Goal: Complete application form: Complete application form

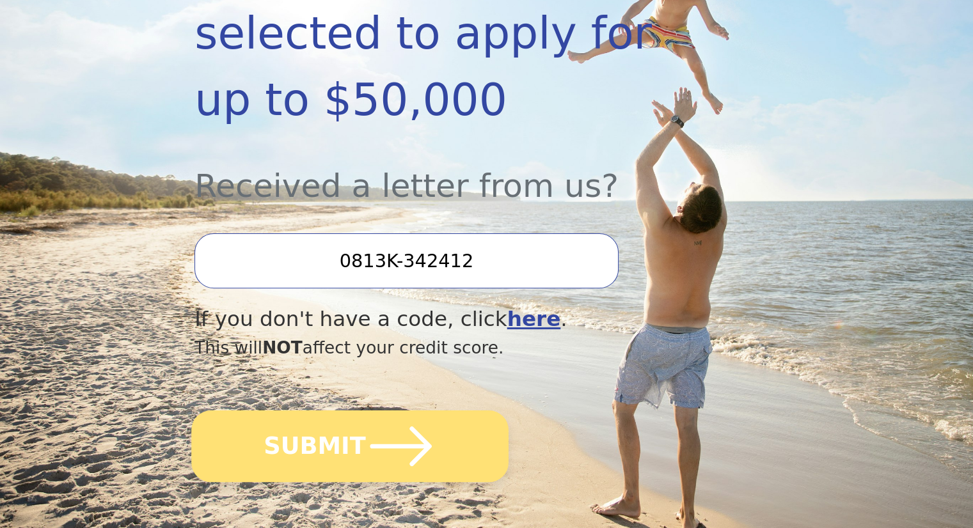
scroll to position [384, 0]
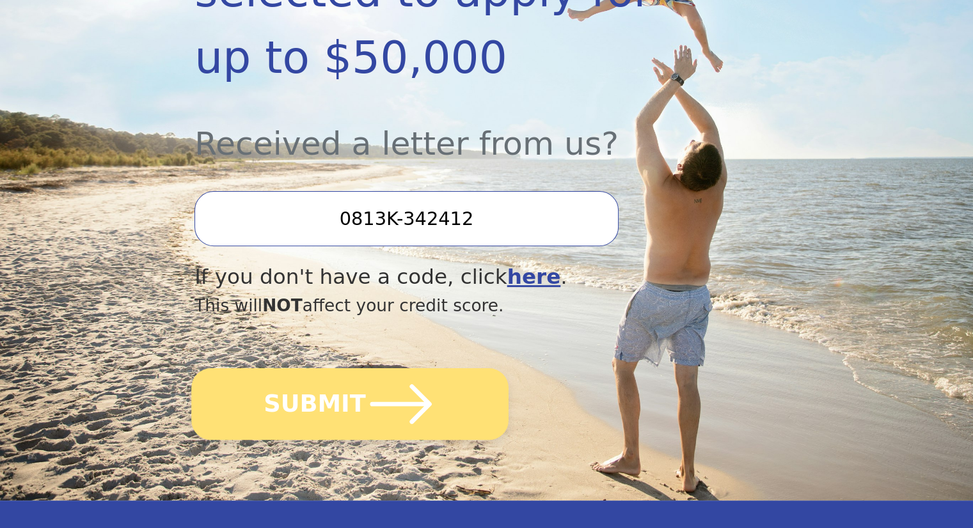
click at [414, 369] on icon "submit" at bounding box center [401, 404] width 70 height 70
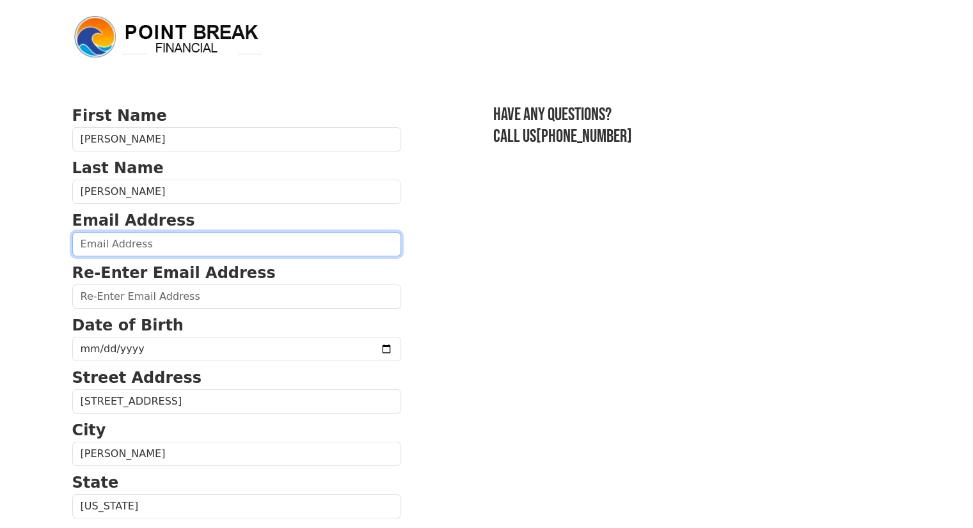
click at [206, 252] on input "email" at bounding box center [236, 244] width 329 height 24
type input "[EMAIL_ADDRESS][DOMAIN_NAME]"
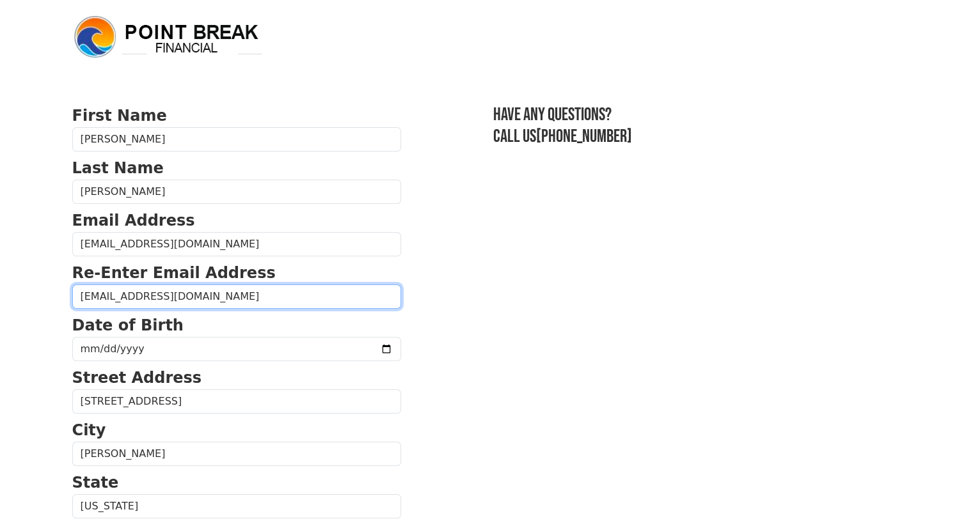
type input "[EMAIL_ADDRESS][DOMAIN_NAME]"
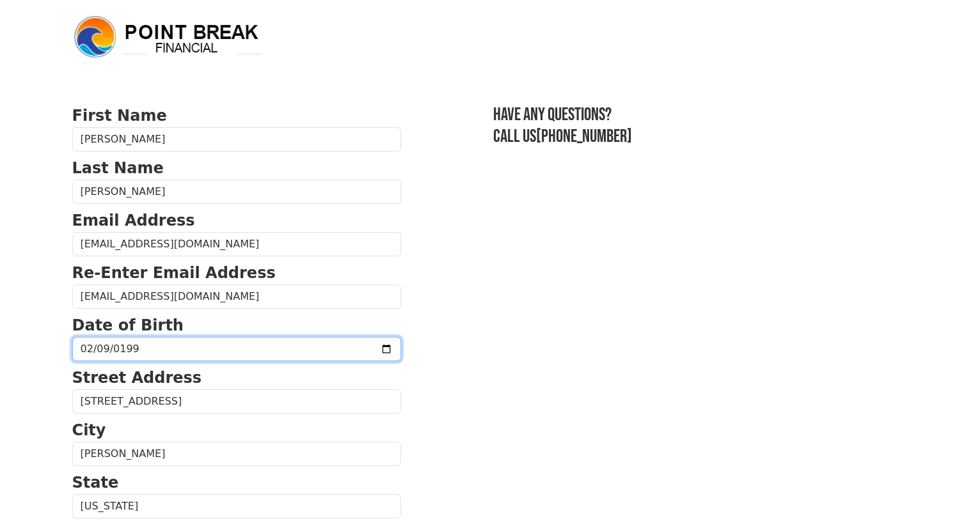
type input "[DATE]"
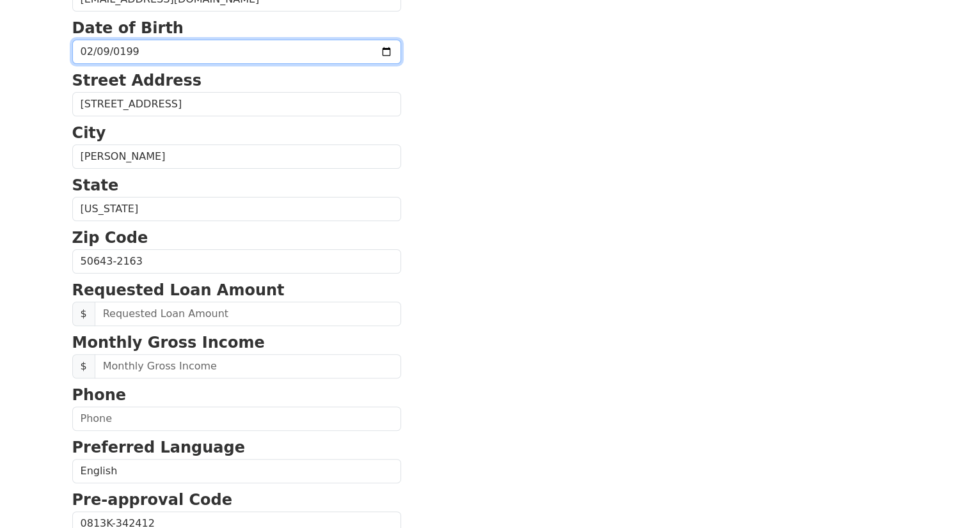
scroll to position [320, 0]
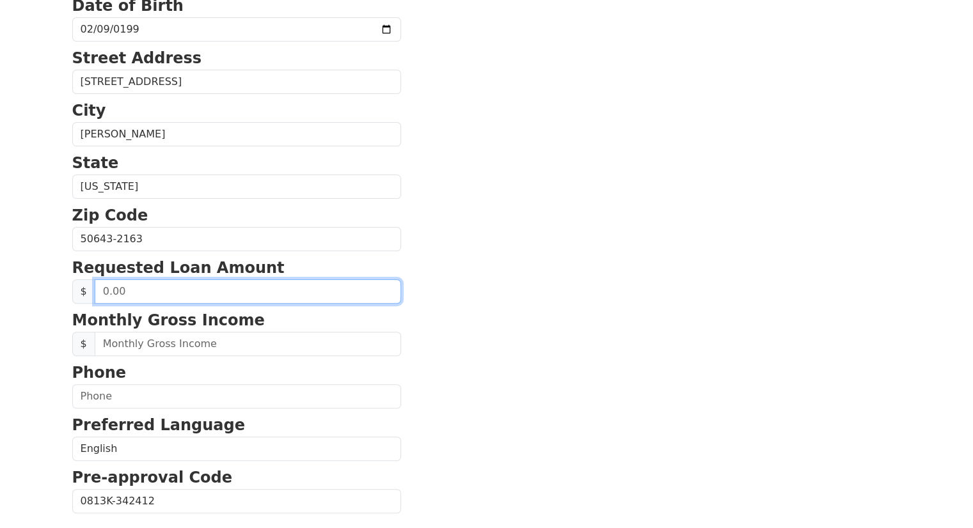
click at [230, 294] on input "text" at bounding box center [248, 291] width 306 height 24
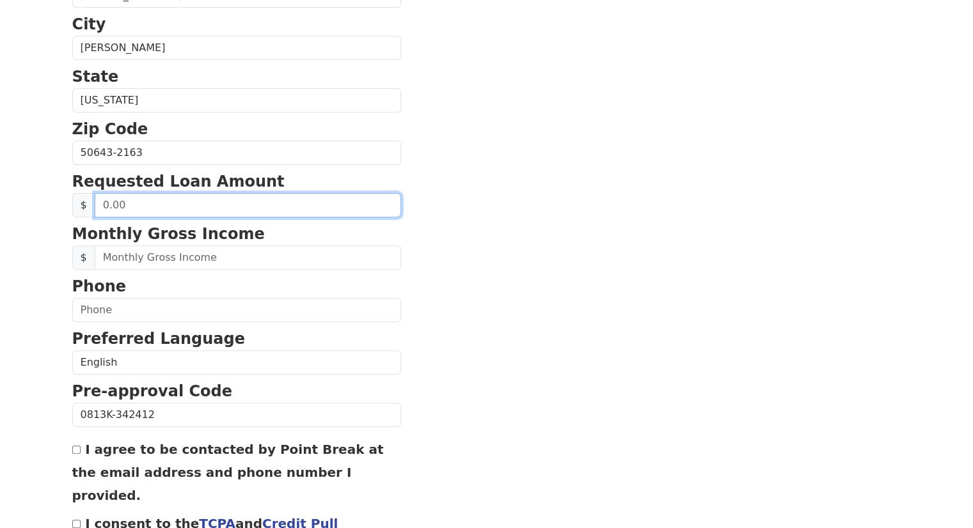
scroll to position [384, 0]
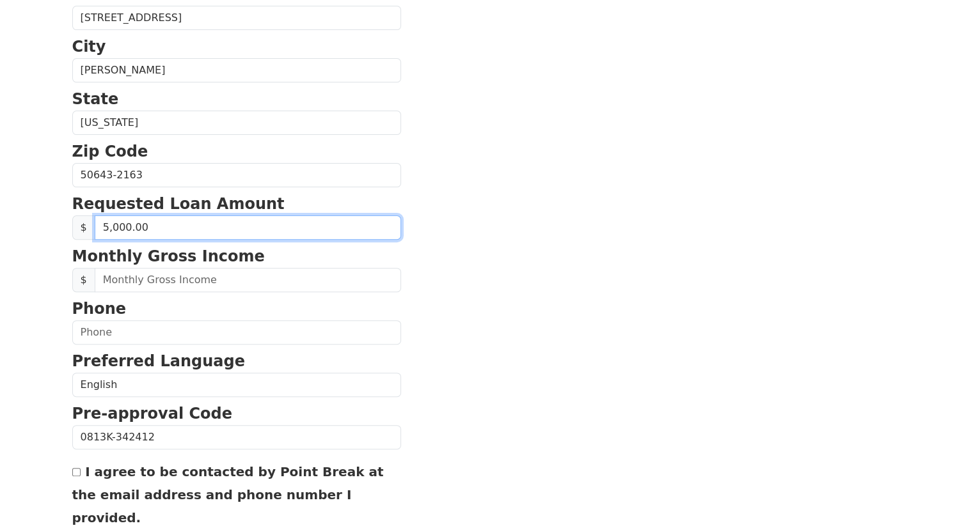
type input "50,000.00"
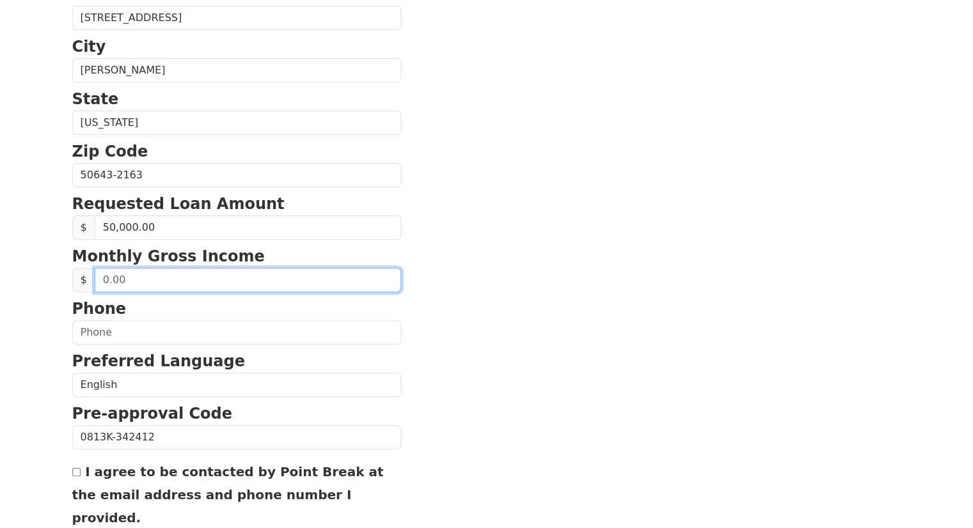
click at [161, 279] on input "text" at bounding box center [248, 280] width 306 height 24
type input "6,500.00"
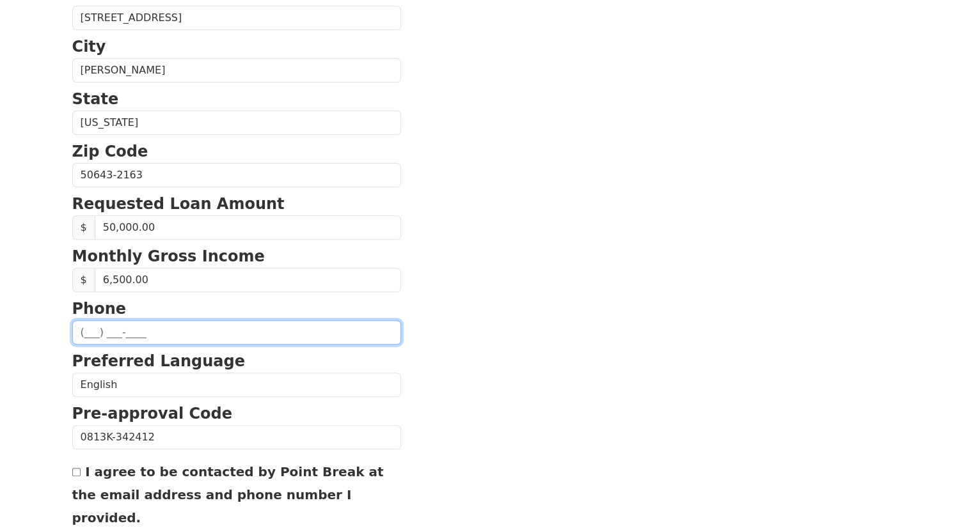
click at [158, 331] on input "text" at bounding box center [236, 332] width 329 height 24
type input "[PHONE_NUMBER]"
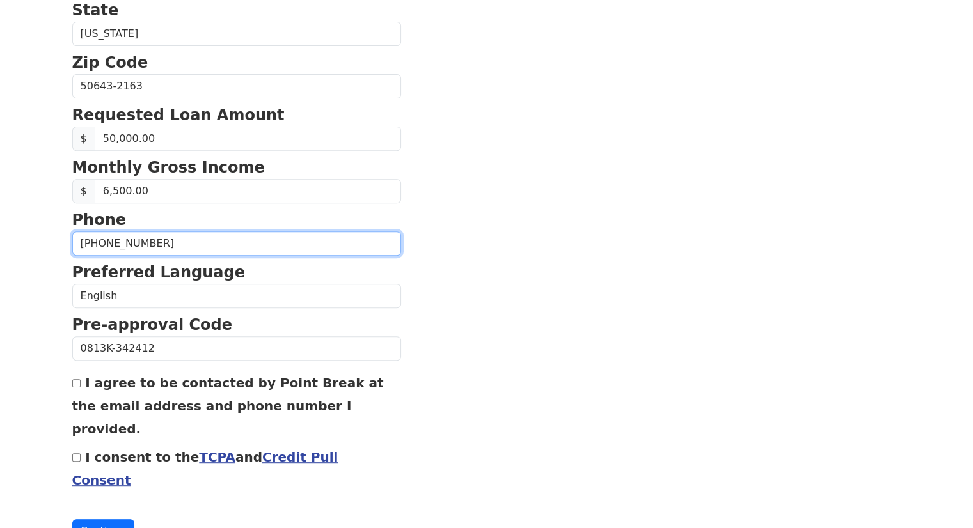
scroll to position [486, 0]
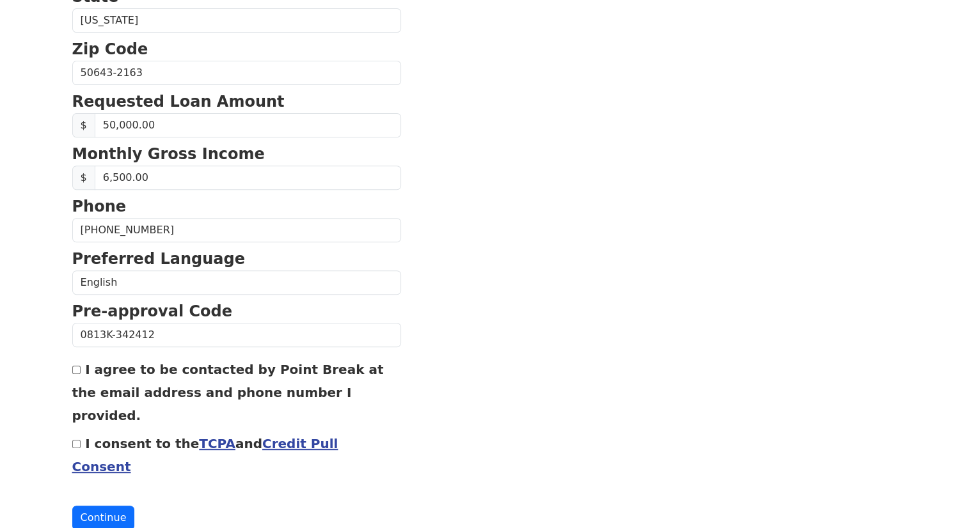
click at [74, 366] on input "I agree to be contacted by Point Break at the email address and phone number I …" at bounding box center [76, 370] width 8 height 8
checkbox input "true"
click at [69, 418] on div "First Name Joshua Last Name Shupe Email Address shupedawg@gmail.com Re-Enter Em…" at bounding box center [487, 45] width 844 height 1062
click at [73, 440] on input "I consent to the TCPA and Credit Pull Consent" at bounding box center [76, 444] width 8 height 8
checkbox input "true"
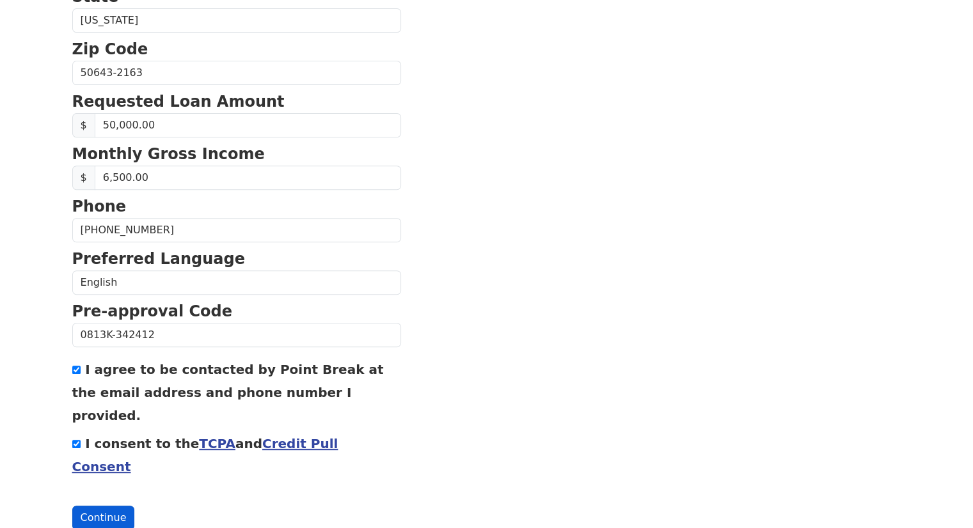
click at [96, 506] on button "Continue" at bounding box center [103, 518] width 63 height 24
